Goal: Navigation & Orientation: Understand site structure

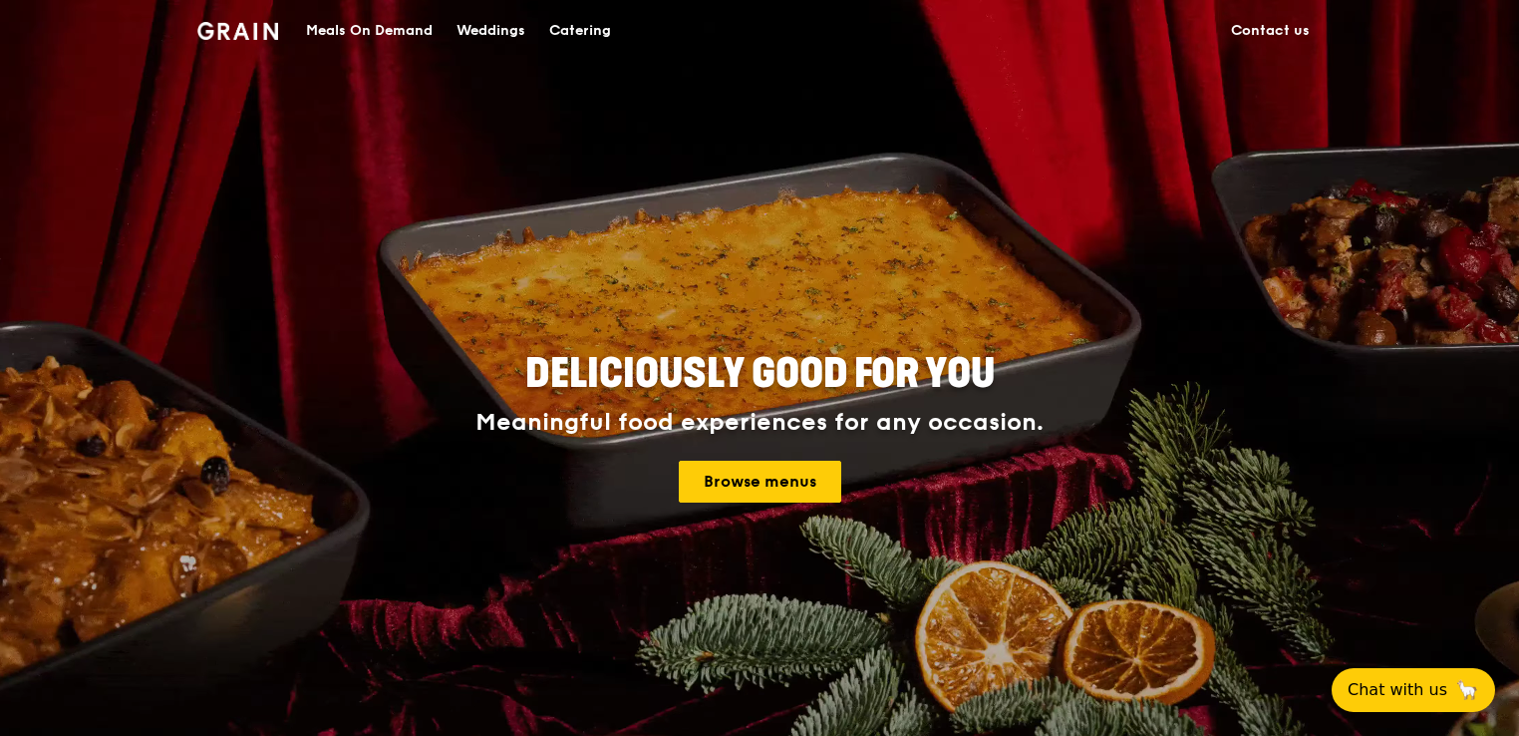
click at [1266, 38] on link "Contact us" at bounding box center [1270, 31] width 103 height 60
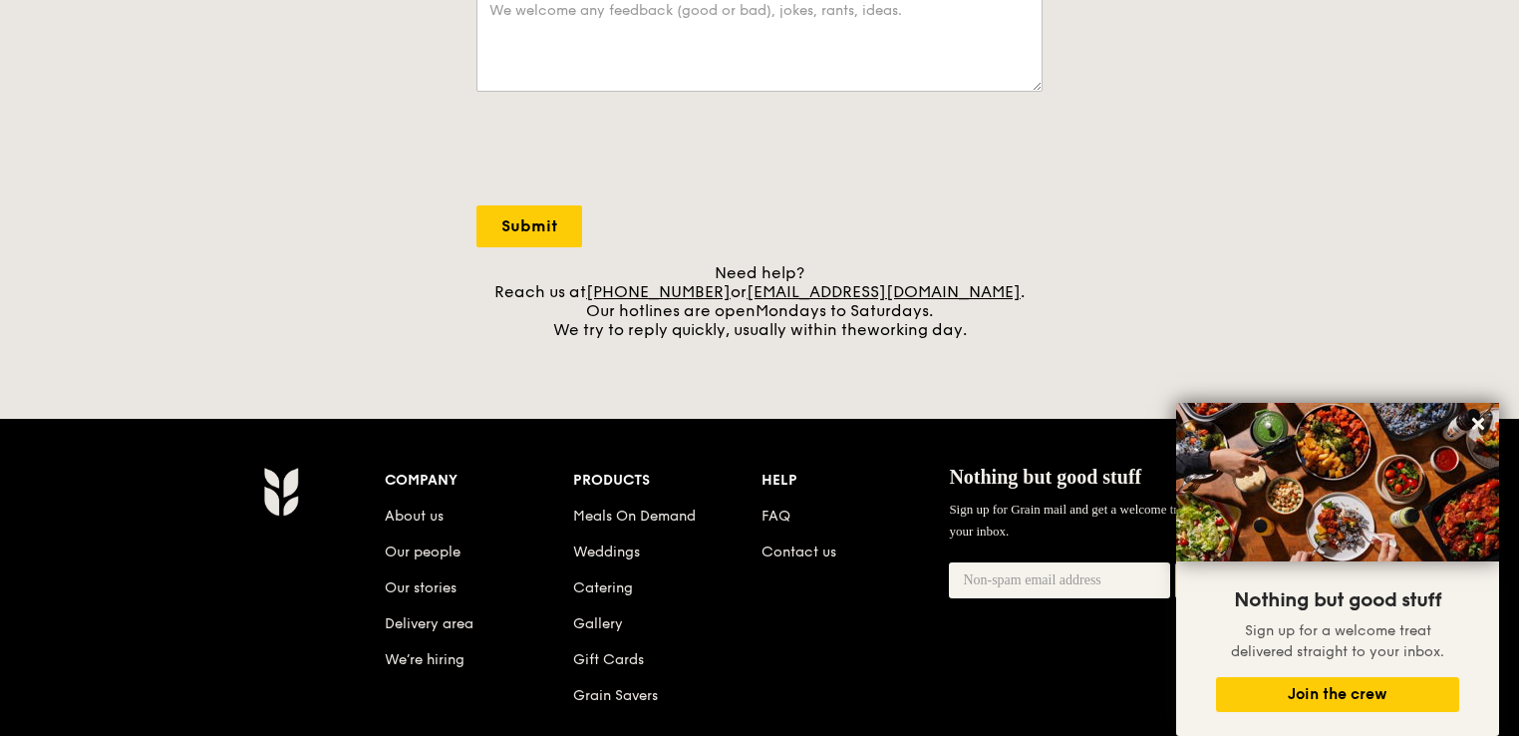
scroll to position [698, 0]
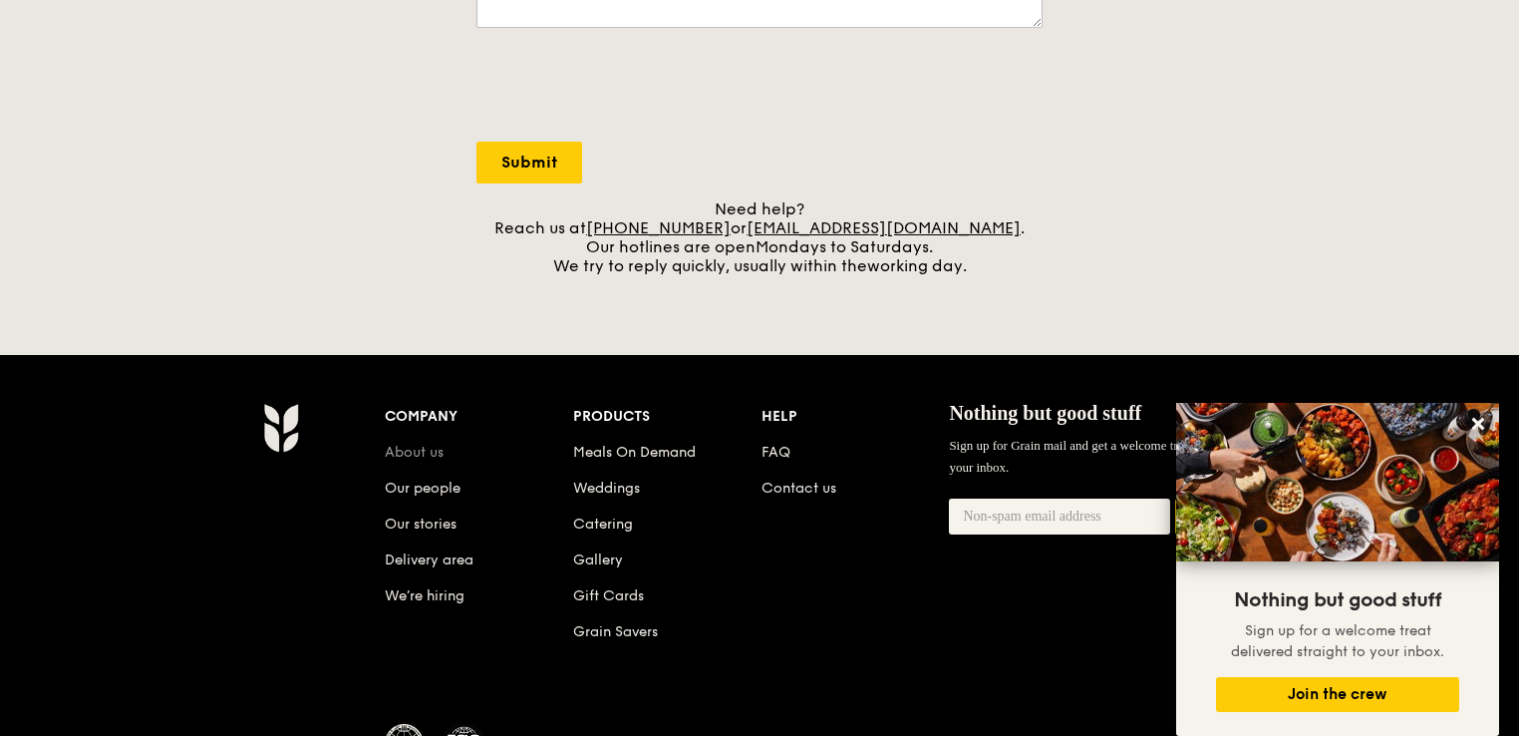
click at [403, 453] on link "About us" at bounding box center [414, 452] width 59 height 17
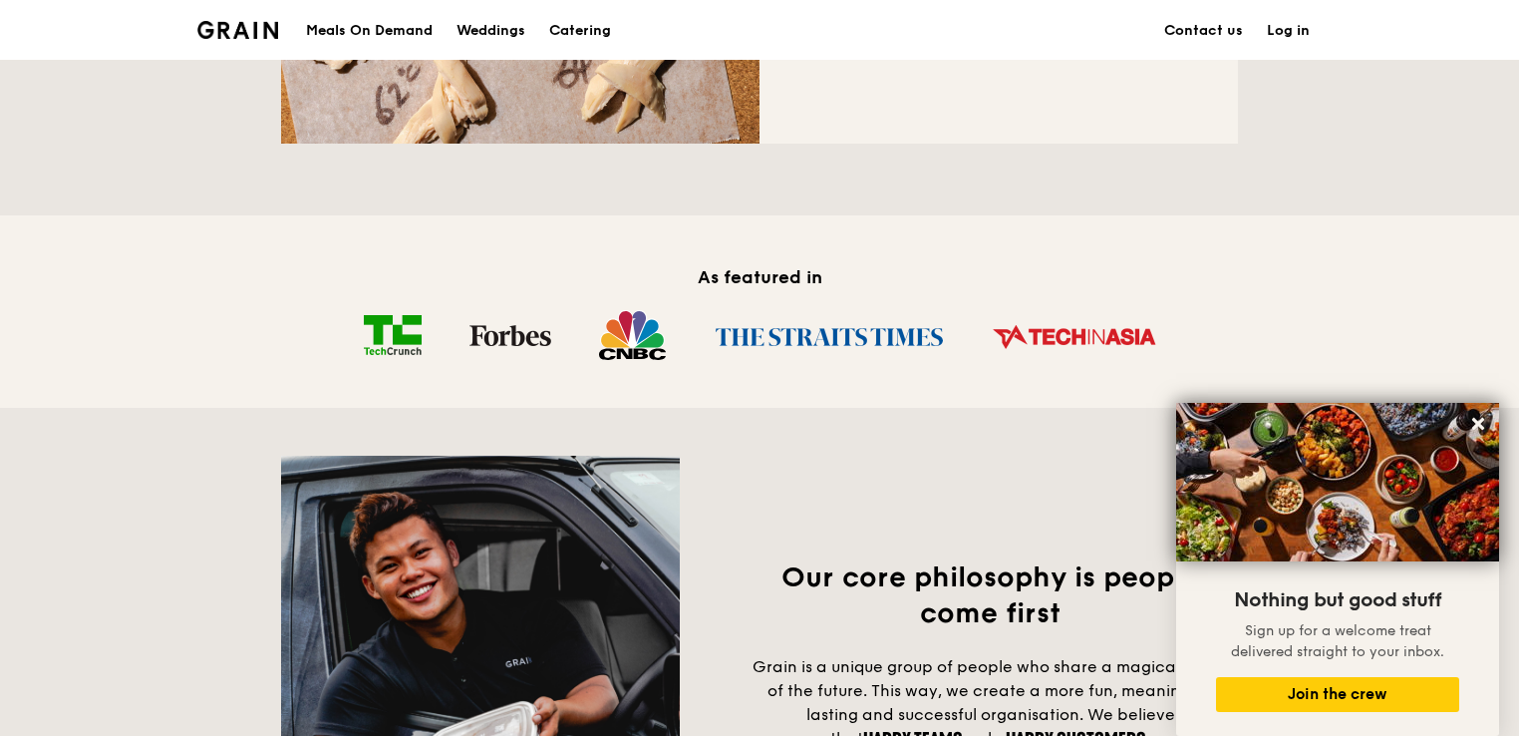
scroll to position [1096, 0]
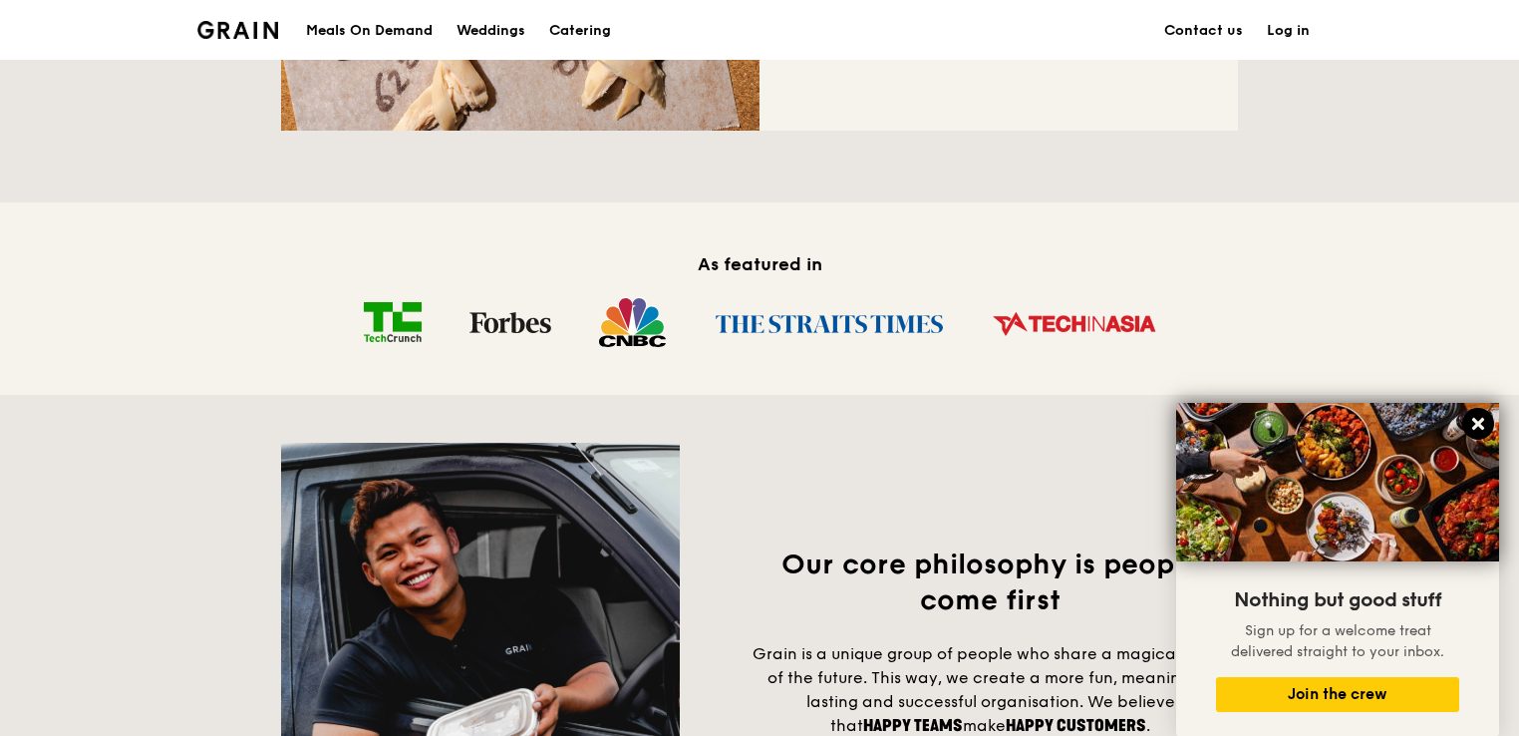
click at [1482, 421] on icon at bounding box center [1478, 424] width 12 height 12
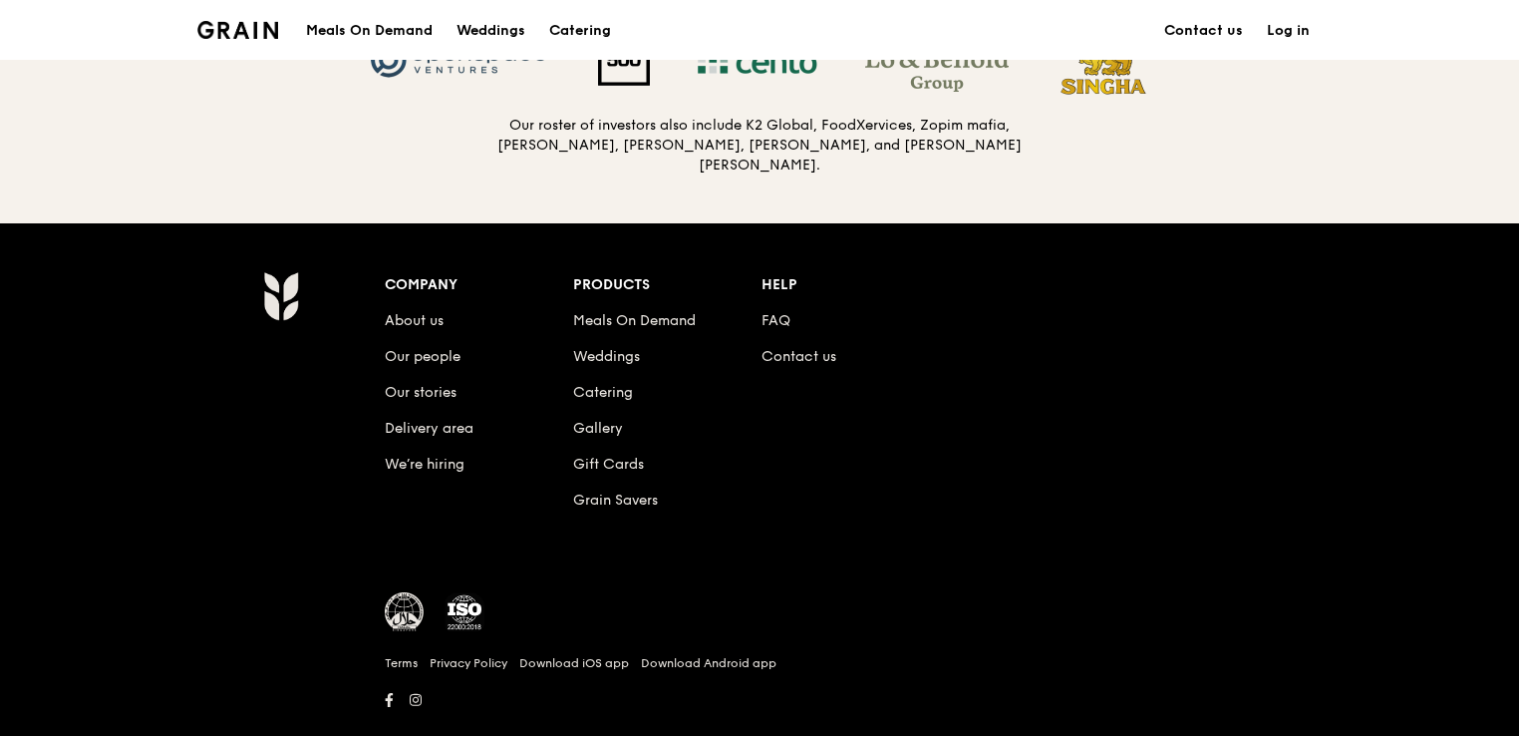
scroll to position [2197, 0]
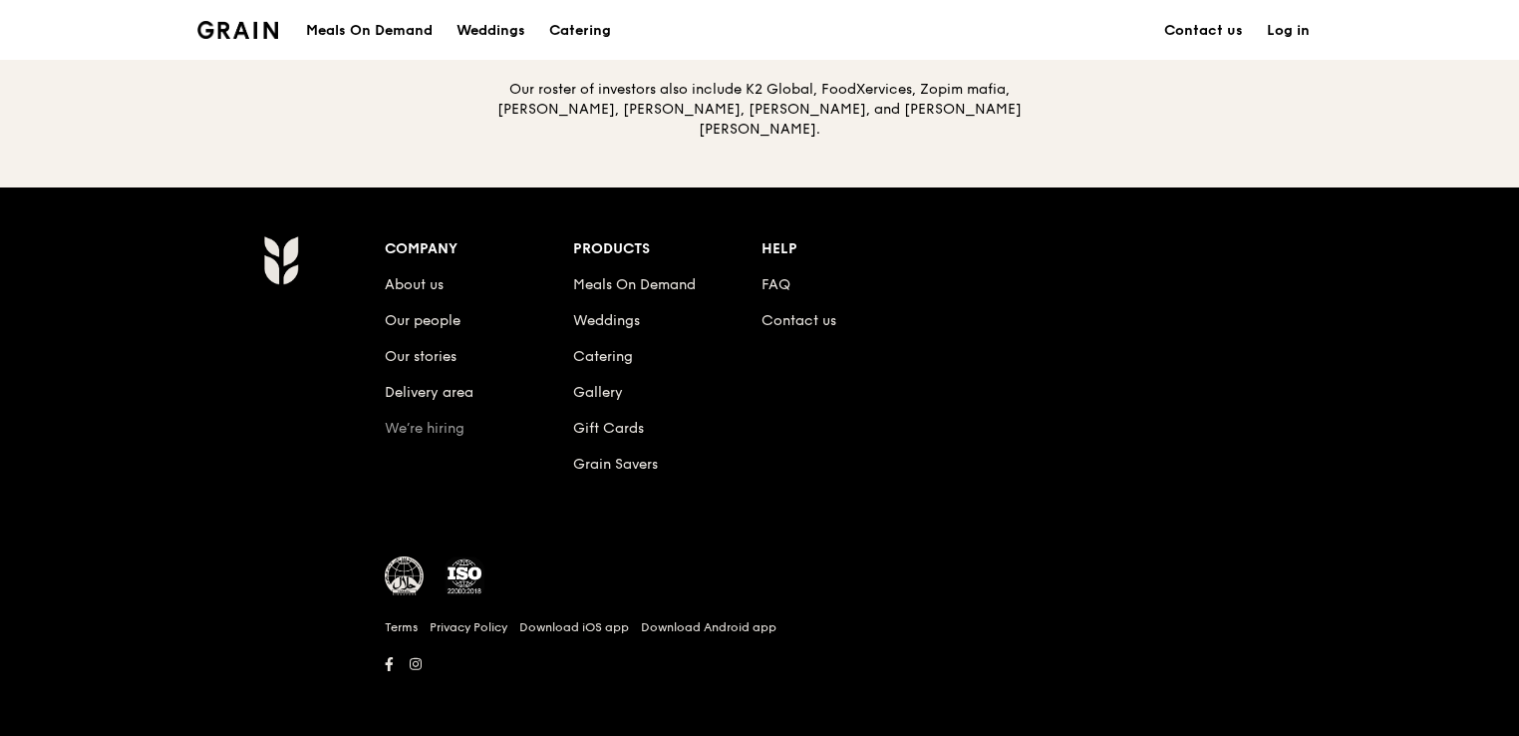
click at [453, 420] on link "We’re hiring" at bounding box center [425, 428] width 80 height 17
click at [765, 277] on link "FAQ" at bounding box center [775, 284] width 29 height 17
click at [783, 313] on link "Contact us" at bounding box center [798, 320] width 75 height 17
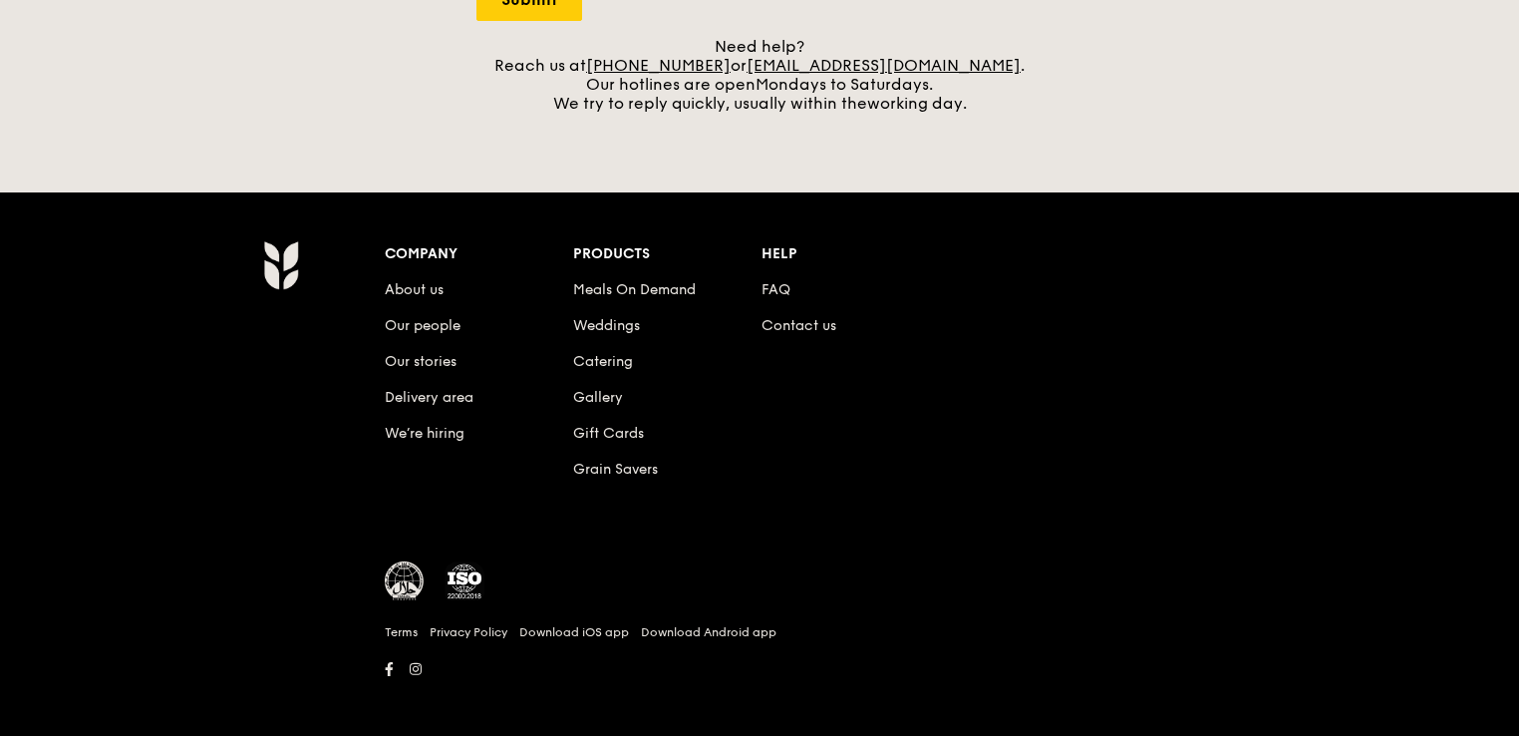
scroll to position [869, 0]
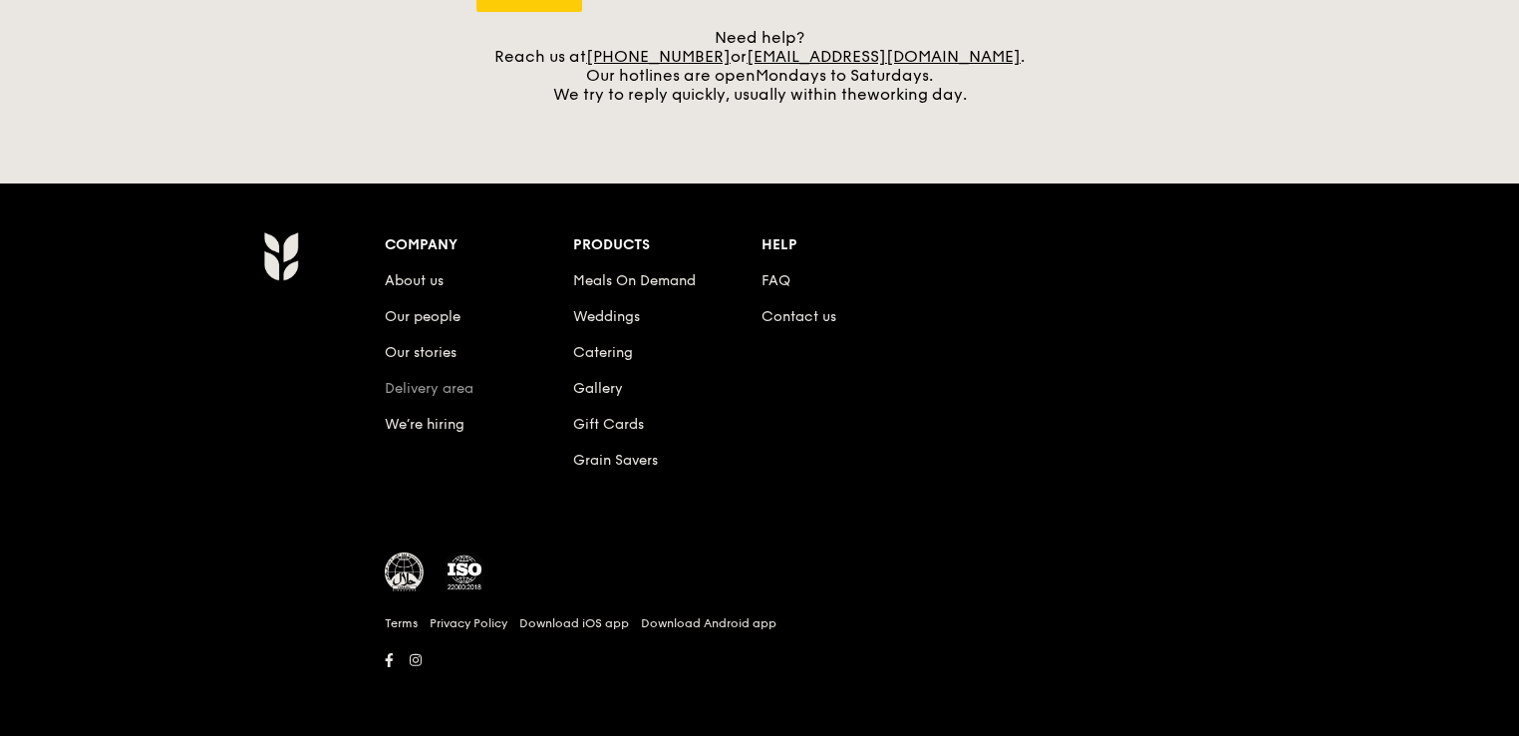
click at [435, 385] on link "Delivery area" at bounding box center [429, 388] width 89 height 17
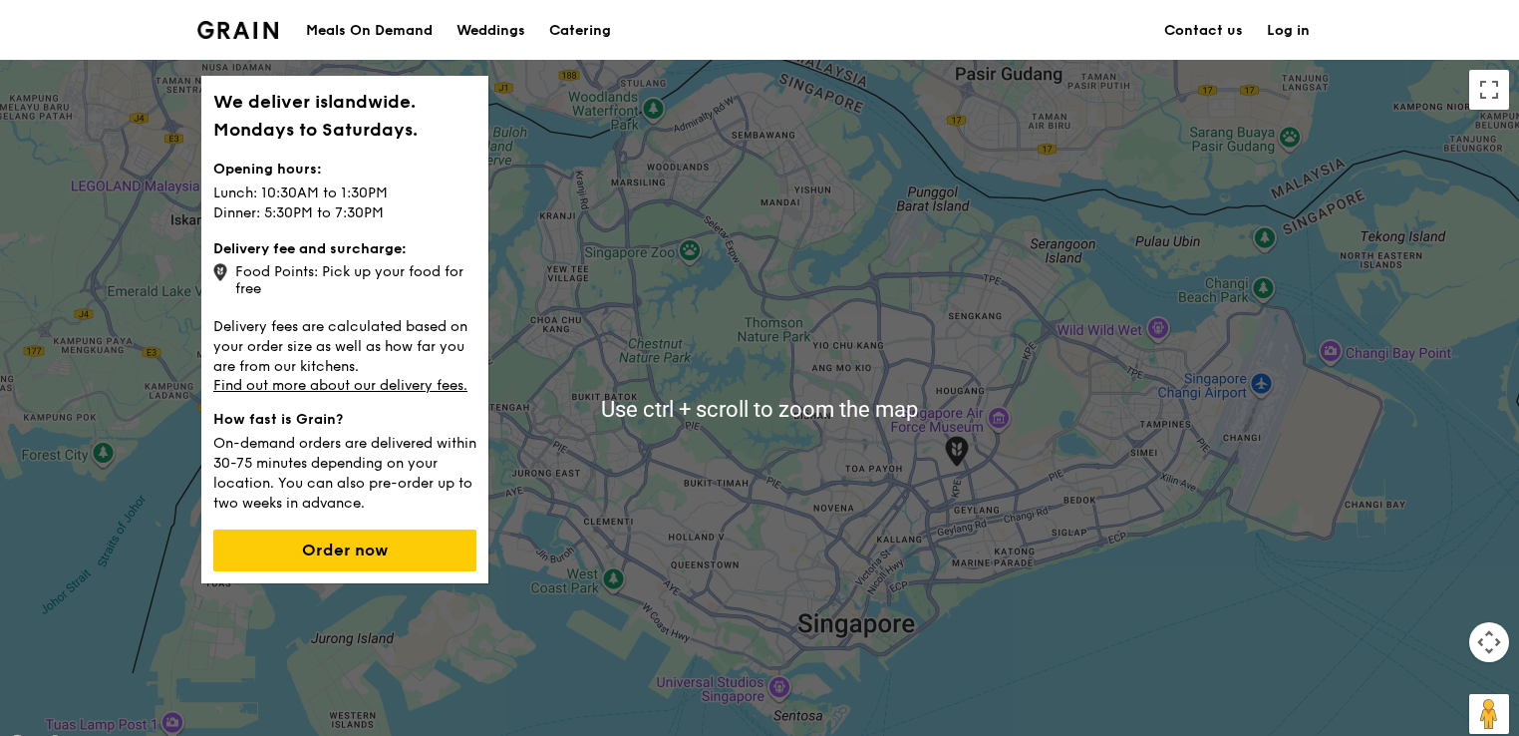
click at [207, 28] on img at bounding box center [237, 30] width 81 height 18
